Goal: Information Seeking & Learning: Understand process/instructions

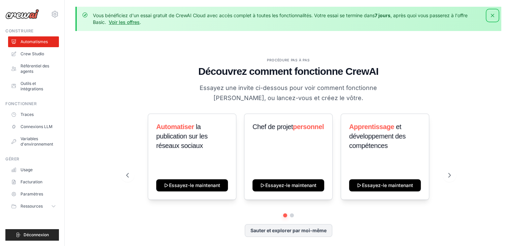
click at [493, 14] on icon "button" at bounding box center [492, 15] width 7 height 7
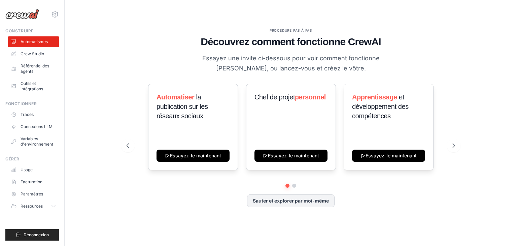
click at [111, 20] on div "PROCÉDURE PAS À PAS Découvrez comment fonctionne CrewAI Essayez une invite ci-d…" at bounding box center [290, 123] width 431 height 232
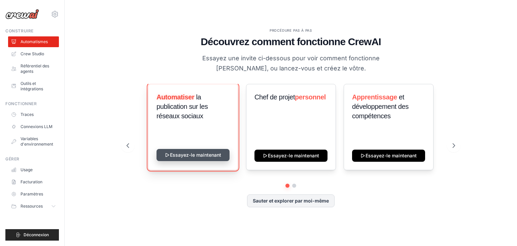
click at [185, 159] on button "Essayez-le maintenant" at bounding box center [193, 155] width 73 height 12
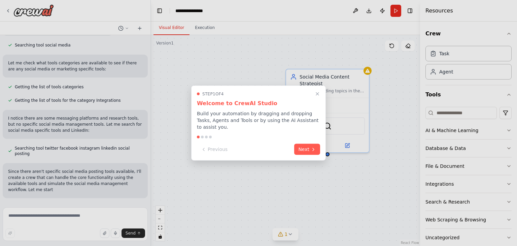
scroll to position [246, 0]
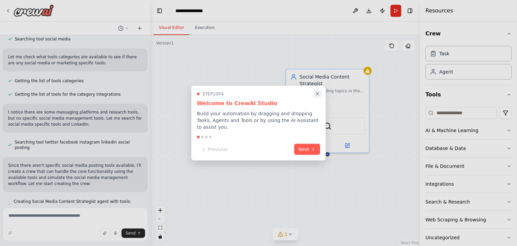
click at [317, 95] on icon "Close walkthrough" at bounding box center [317, 93] width 3 height 3
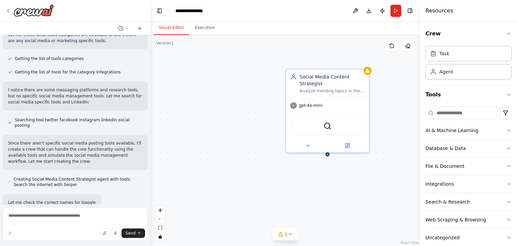
scroll to position [281, 0]
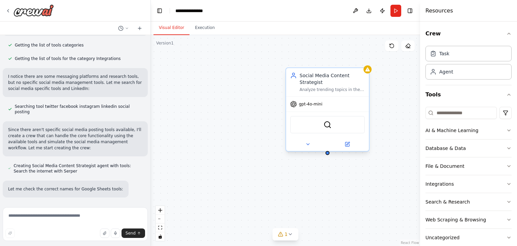
click at [307, 105] on span "gpt-4o-mini" at bounding box center [311, 103] width 24 height 5
click at [35, 13] on img at bounding box center [33, 10] width 40 height 12
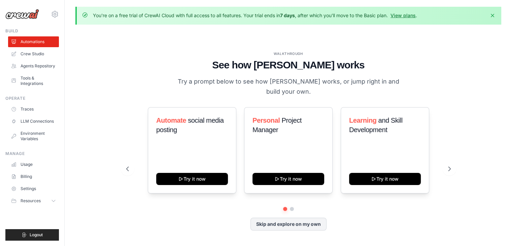
click at [20, 16] on img at bounding box center [22, 14] width 34 height 10
click at [279, 220] on button "Skip and explore on my own" at bounding box center [288, 223] width 76 height 13
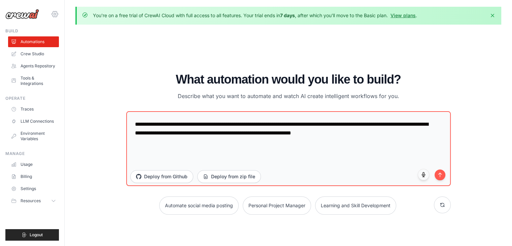
click at [58, 13] on icon at bounding box center [55, 14] width 8 height 8
click at [32, 13] on img at bounding box center [22, 14] width 34 height 10
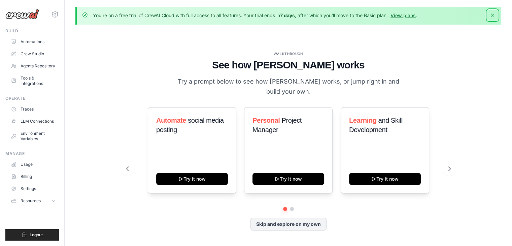
click at [491, 15] on icon "button" at bounding box center [492, 15] width 7 height 7
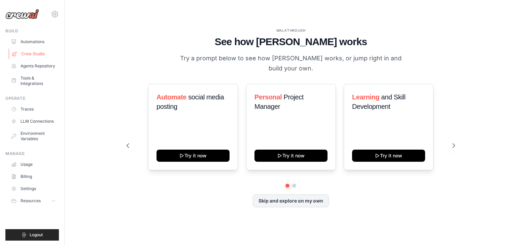
click at [29, 54] on link "Crew Studio" at bounding box center [34, 53] width 51 height 11
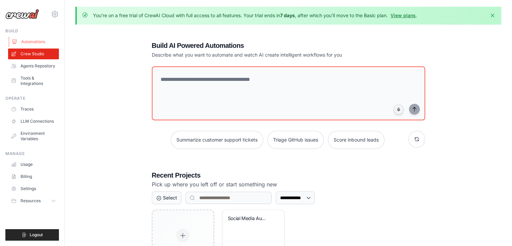
click at [29, 41] on link "Automations" at bounding box center [34, 41] width 51 height 11
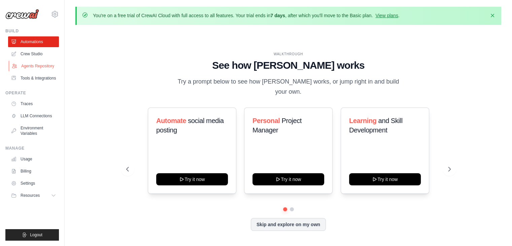
click at [41, 68] on link "Agents Repository" at bounding box center [34, 66] width 51 height 11
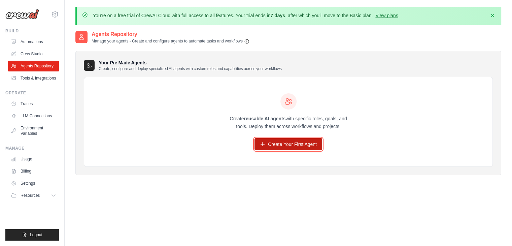
click at [292, 144] on link "Create Your First Agent" at bounding box center [288, 144] width 68 height 12
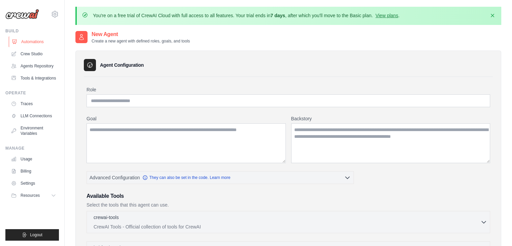
click at [33, 39] on link "Automations" at bounding box center [34, 41] width 51 height 11
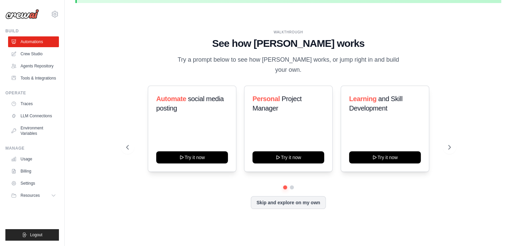
scroll to position [23, 0]
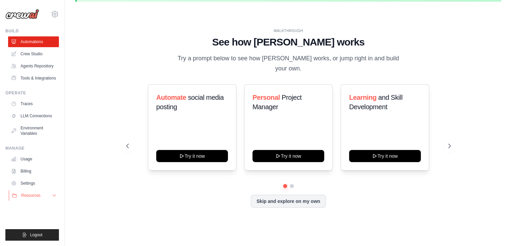
click at [32, 196] on span "Resources" at bounding box center [30, 195] width 19 height 5
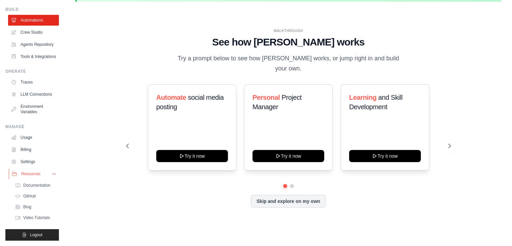
scroll to position [38, 0]
click at [32, 185] on span "Documentation" at bounding box center [37, 184] width 27 height 5
